Goal: Task Accomplishment & Management: Complete application form

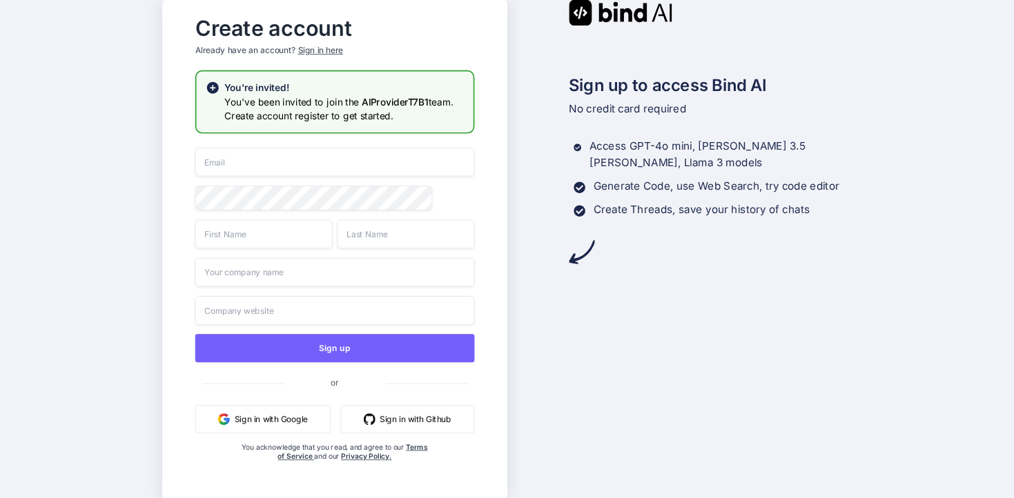
click at [270, 420] on button "Sign in with Google" at bounding box center [262, 419] width 135 height 28
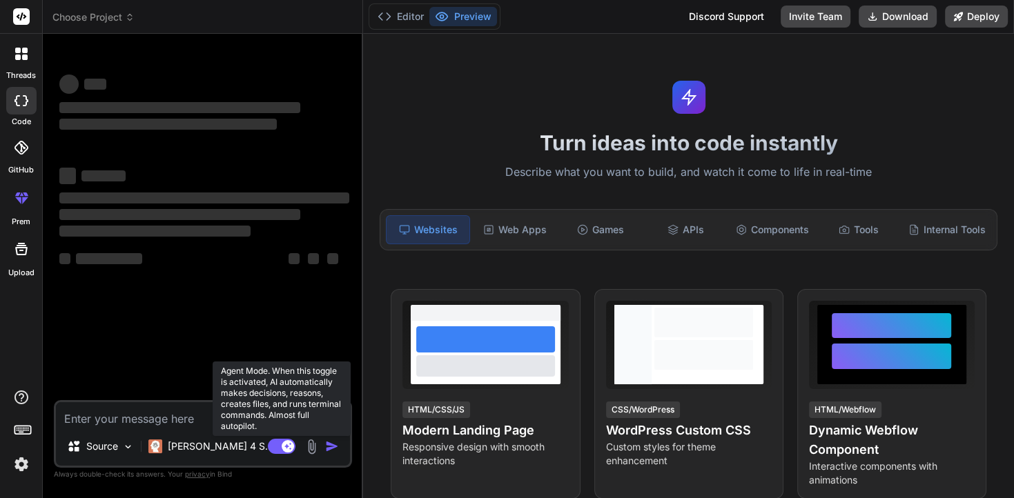
click at [280, 448] on rect at bounding box center [282, 446] width 28 height 15
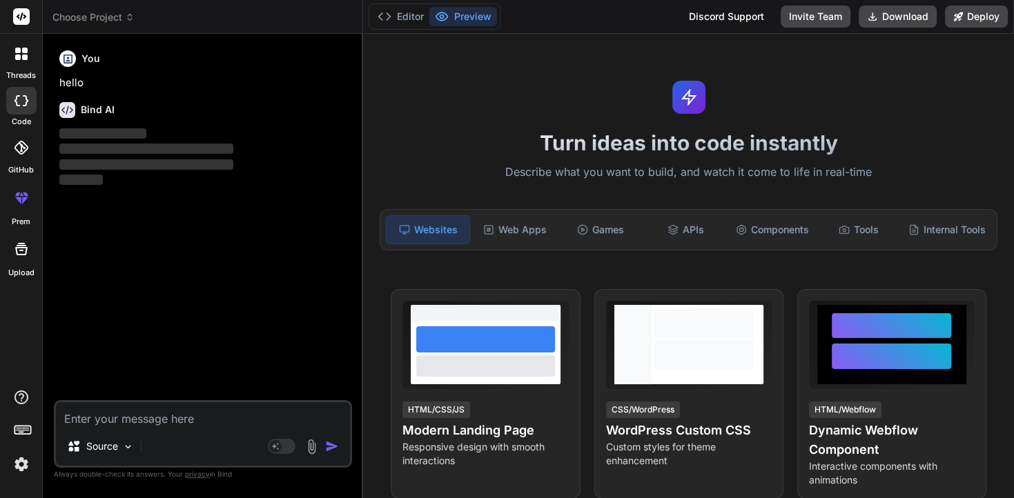
click at [21, 462] on img at bounding box center [21, 464] width 23 height 23
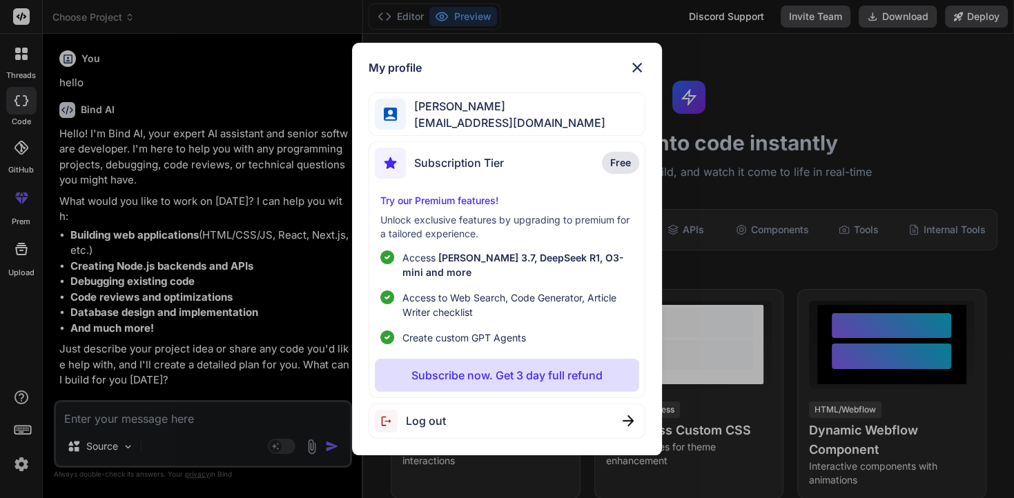
click at [638, 65] on img at bounding box center [637, 67] width 17 height 17
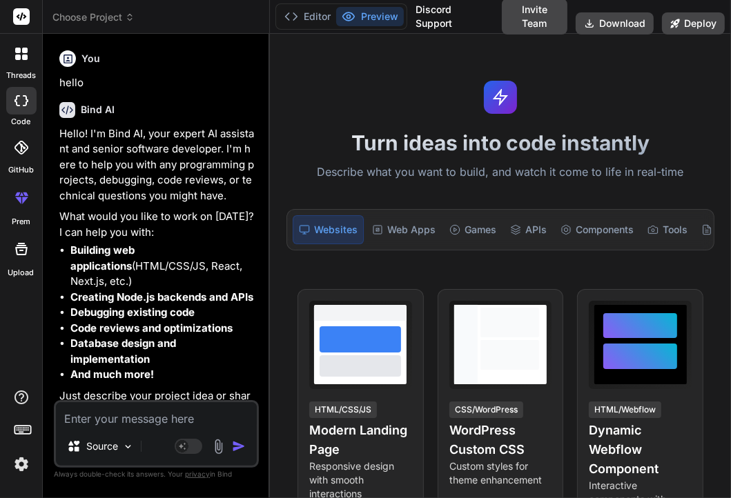
type textarea "x"
